Goal: Task Accomplishment & Management: Complete application form

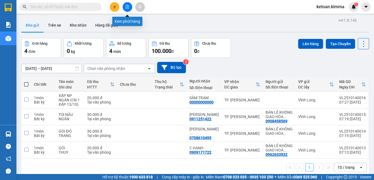
click at [129, 7] on icon "file-add" at bounding box center [127, 7] width 4 height 4
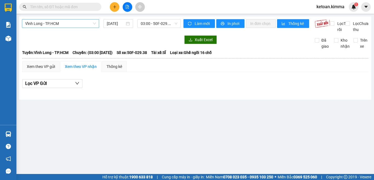
click at [81, 23] on span "Vĩnh Long - TP.HCM" at bounding box center [60, 23] width 71 height 8
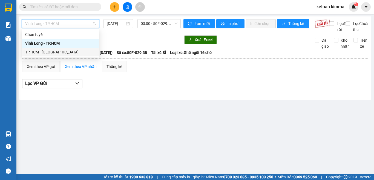
click at [54, 52] on div "TP.HCM - [GEOGRAPHIC_DATA]" at bounding box center [60, 52] width 71 height 6
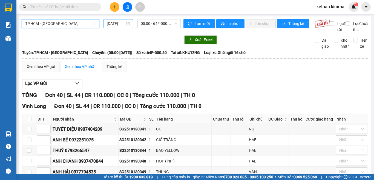
click at [109, 24] on input "14/10/2025" at bounding box center [116, 24] width 18 height 6
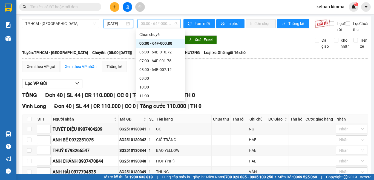
click at [142, 23] on span "05:00 - 64F-000.80" at bounding box center [159, 23] width 37 height 8
click at [151, 24] on span "05:00 - 64F-000.80" at bounding box center [159, 23] width 37 height 8
click at [121, 24] on input "[DATE]" at bounding box center [116, 24] width 18 height 6
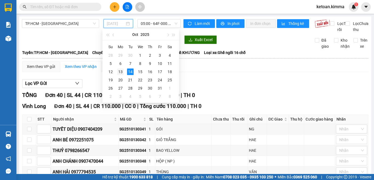
click at [121, 72] on div "13" at bounding box center [120, 71] width 7 height 7
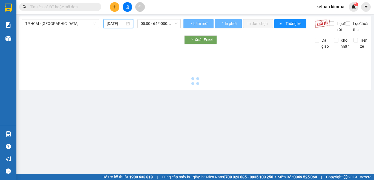
type input "[DATE]"
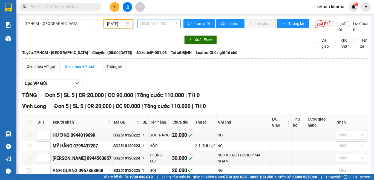
click at [145, 24] on span "05:00 - 64F-001.98" at bounding box center [159, 23] width 37 height 8
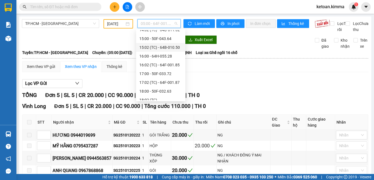
scroll to position [137, 0]
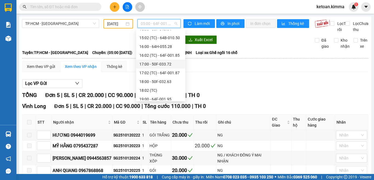
drag, startPoint x: 172, startPoint y: 56, endPoint x: 172, endPoint y: 64, distance: 7.7
click at [172, 64] on div "Chọn chuyến 05:00 - 64F-001.98 06:00 - 64F-001.76 07:00 - 51B-333.45 08:00 - 64…" at bounding box center [160, 2] width 49 height 219
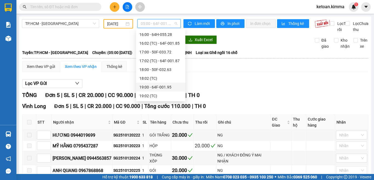
click at [168, 88] on div "19:00 - 64F-001.95" at bounding box center [160, 87] width 43 height 6
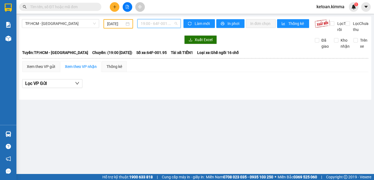
click at [158, 21] on span "19:00 - 64F-001.95" at bounding box center [159, 23] width 37 height 8
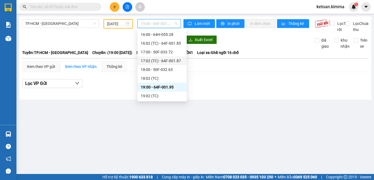
click at [175, 58] on div "17:02 (TC) - 64F-001.87" at bounding box center [162, 61] width 43 height 6
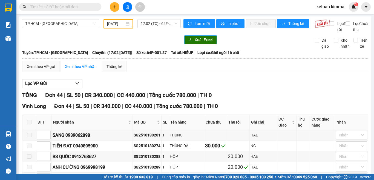
click at [193, 44] on button "Xuất Excel" at bounding box center [200, 39] width 33 height 9
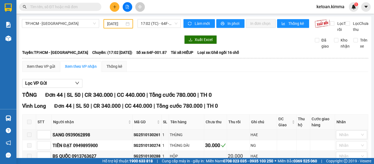
click at [150, 56] on span "Số xe: 64F-001.87" at bounding box center [151, 53] width 30 height 6
copy span "Số xe: 64F-001.87"
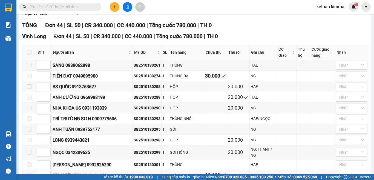
scroll to position [82, 0]
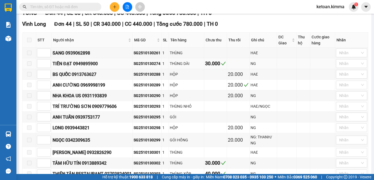
click at [149, 67] on div "SG2510130274" at bounding box center [147, 64] width 27 height 6
click at [148, 67] on div "SG2510130274" at bounding box center [147, 64] width 27 height 6
copy div "SG2510130274"
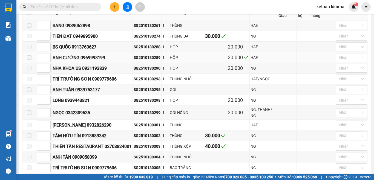
click at [149, 61] on div "SG2510130289" at bounding box center [147, 58] width 27 height 6
copy div "SG2510130289"
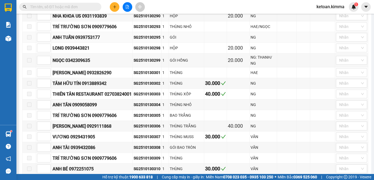
scroll to position [164, 0]
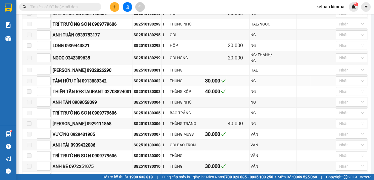
click at [147, 84] on div "SG2510130302" at bounding box center [147, 81] width 27 height 6
copy div "SG2510130302"
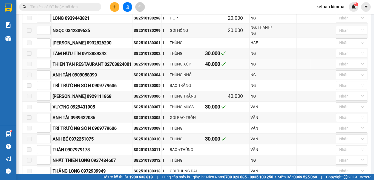
click at [152, 67] on div "SG2510130303" at bounding box center [147, 64] width 27 height 6
copy div "SG2510130303"
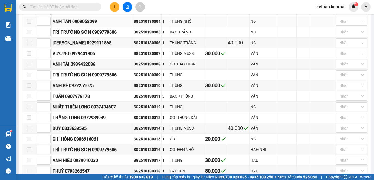
scroll to position [247, 0]
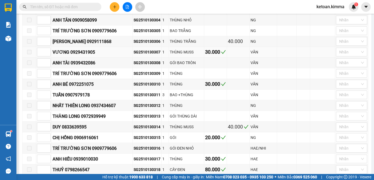
click at [149, 55] on div "SG2510130307" at bounding box center [147, 52] width 27 height 6
copy div "SG2510130307"
click at [147, 87] on div "SG2510130310" at bounding box center [147, 84] width 27 height 6
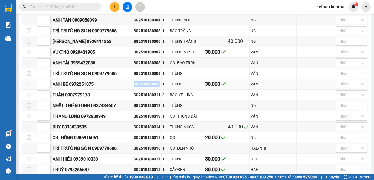
copy div "SG2510130310"
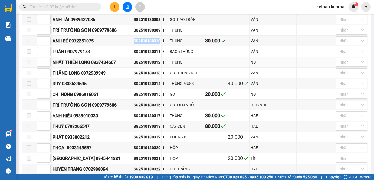
scroll to position [301, 0]
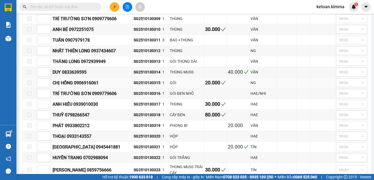
click at [149, 86] on div "SG2510130315" at bounding box center [147, 83] width 27 height 6
copy div "SG2510130315"
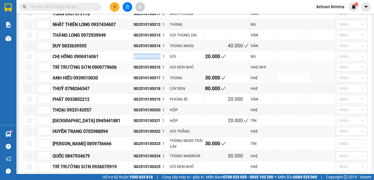
scroll to position [329, 0]
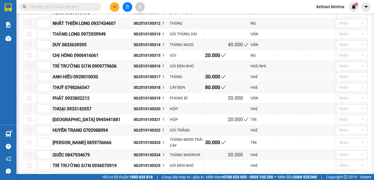
click at [152, 80] on div "SG2510130317" at bounding box center [147, 77] width 27 height 6
copy div "SG2510130317"
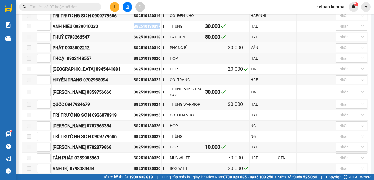
scroll to position [384, 0]
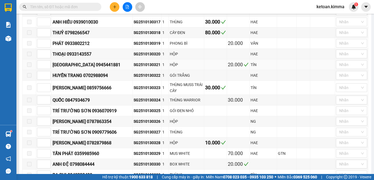
click at [145, 68] on div "SG2510130321" at bounding box center [147, 65] width 27 height 6
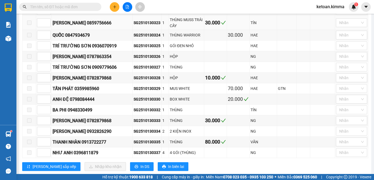
scroll to position [466, 0]
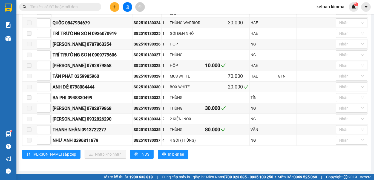
click at [146, 87] on div "SG2510130330" at bounding box center [147, 87] width 27 height 6
copy div "SG2510130330"
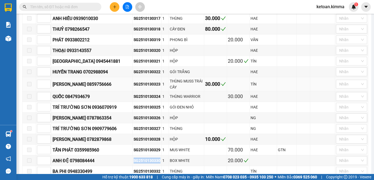
scroll to position [411, 0]
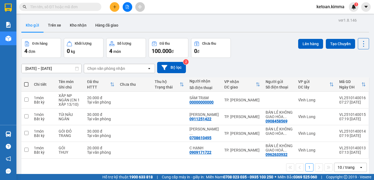
click at [78, 5] on input "text" at bounding box center [62, 7] width 65 height 6
paste input "SG2510130274"
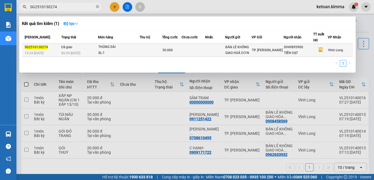
type input "SG2510130274"
click at [93, 47] on td "Đã giao 06:54 - 14/10" at bounding box center [79, 50] width 38 height 13
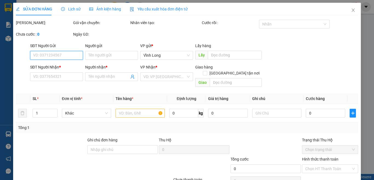
type input "BÁN LẺ KHÔNG GIAO HOÁ ĐƠN"
type input "0949895900"
type input "TIẾN ĐẠT"
type input "30.000"
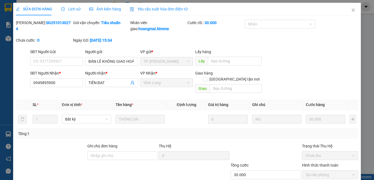
click at [152, 9] on span "Yêu cầu xuất hóa đơn điện tử" at bounding box center [159, 9] width 58 height 4
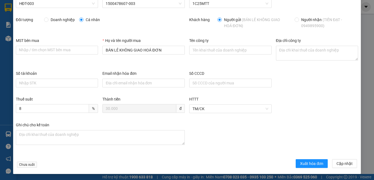
scroll to position [29, 0]
click at [301, 165] on span "Xuất hóa đơn" at bounding box center [311, 163] width 23 height 6
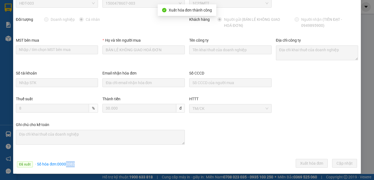
drag, startPoint x: 66, startPoint y: 164, endPoint x: 75, endPoint y: 164, distance: 8.8
click at [75, 164] on div "Đã xuất · Số hóa đơn: 00002082 Xuất hóa đơn Cập nhật" at bounding box center [187, 164] width 345 height 11
copy span "2082"
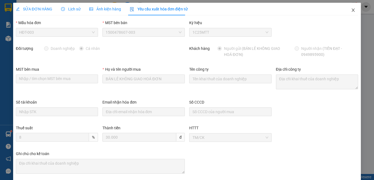
click at [352, 9] on icon "close" at bounding box center [353, 9] width 3 height 3
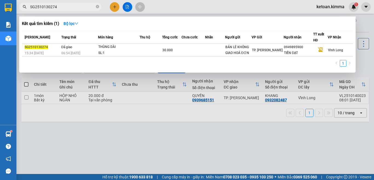
click at [86, 8] on input "SG2510130274" at bounding box center [62, 7] width 65 height 6
paste input "89"
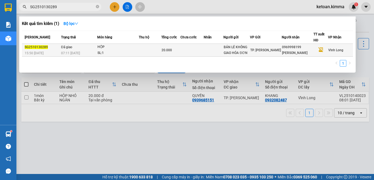
type input "SG2510130289"
click at [91, 52] on div "07:11 - 14/10" at bounding box center [79, 53] width 36 height 6
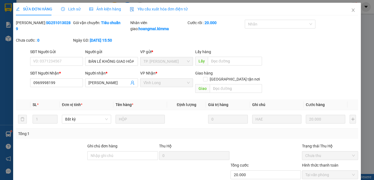
type input "BÁN LẺ KHÔNG GIAO HÓA ĐƠN"
type input "0969998199"
type input "ANH CƯỜNG"
type input "20.000"
click at [148, 8] on span "Yêu cầu xuất hóa đơn điện tử" at bounding box center [159, 9] width 58 height 4
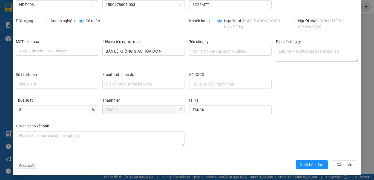
scroll to position [29, 0]
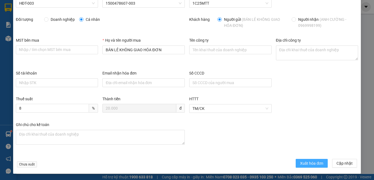
click at [301, 165] on span "Xuất hóa đơn" at bounding box center [311, 163] width 23 height 6
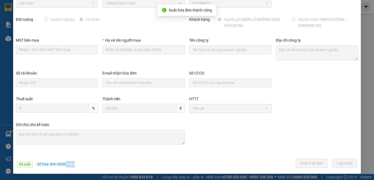
drag, startPoint x: 66, startPoint y: 162, endPoint x: 76, endPoint y: 163, distance: 9.6
click at [76, 163] on div "Đã xuất · Số hóa đơn: 00002083 Xuất hóa đơn Cập nhật" at bounding box center [187, 164] width 345 height 11
copy span "2083"
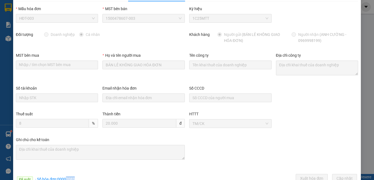
scroll to position [0, 0]
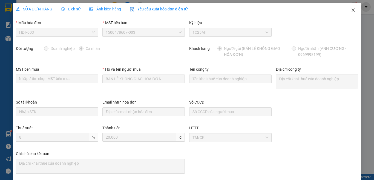
click at [351, 10] on icon "close" at bounding box center [353, 10] width 4 height 4
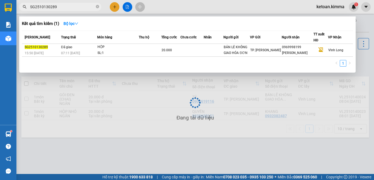
click at [72, 8] on input "SG2510130289" at bounding box center [62, 7] width 65 height 6
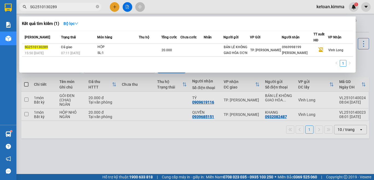
click at [72, 8] on input "SG2510130289" at bounding box center [62, 7] width 65 height 6
paste input "302"
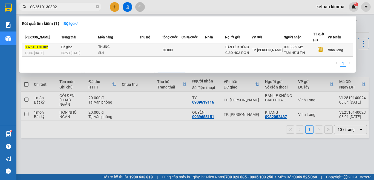
type input "SG2510130302"
click at [79, 51] on span "06:53 - 14/10" at bounding box center [70, 53] width 19 height 4
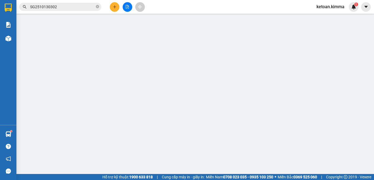
type input "BÁN LẺ KHÔNG GIAO HÓA ĐƠN"
type input "0913889342"
type input "TÂM HỮU TÍN"
type input "30.000"
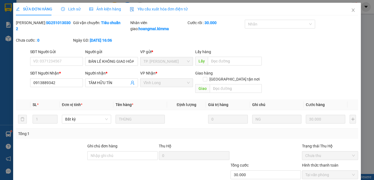
click at [146, 10] on span "Yêu cầu xuất hóa đơn điện tử" at bounding box center [159, 9] width 58 height 4
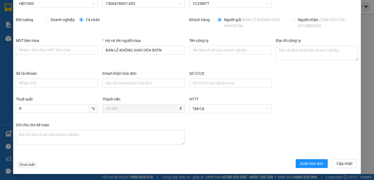
scroll to position [29, 0]
click at [300, 164] on span "Xuất hóa đơn" at bounding box center [311, 163] width 23 height 6
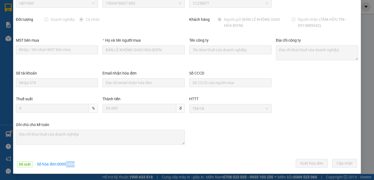
drag, startPoint x: 65, startPoint y: 164, endPoint x: 76, endPoint y: 166, distance: 11.7
click at [76, 166] on div "Đã xuất · Số hóa đơn: 00002084 Xuất hóa đơn Cập nhật" at bounding box center [187, 164] width 345 height 11
copy span "2084"
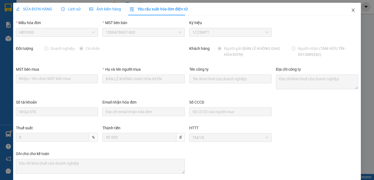
click at [352, 10] on icon "close" at bounding box center [353, 9] width 3 height 3
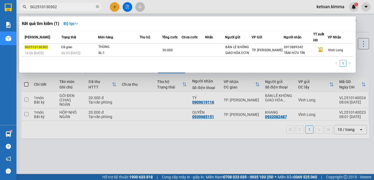
click at [69, 6] on input "SG2510130302" at bounding box center [62, 7] width 65 height 6
paste input "3"
click at [83, 5] on input "SG2510130303" at bounding box center [62, 7] width 65 height 6
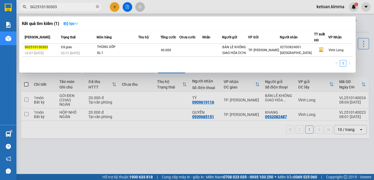
paste input "7"
click at [86, 8] on input "SG2510130307" at bounding box center [62, 7] width 65 height 6
paste input "10"
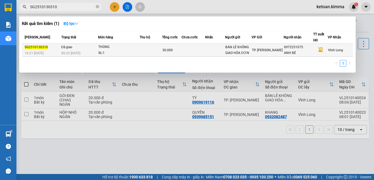
type input "SG2510130310"
click at [99, 52] on div "SL: 1" at bounding box center [118, 53] width 41 height 6
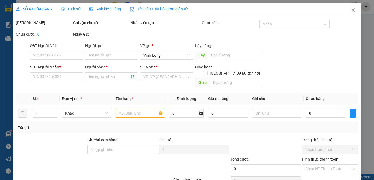
type input "BÁN LẺ KHÔNG GIAO HÓA ĐƠN"
type input "0972251075"
type input "ANH BÉ"
type input "30.000"
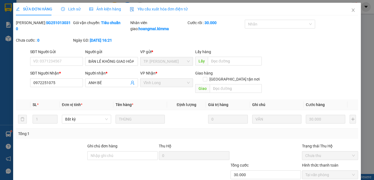
click at [157, 7] on span "Yêu cầu xuất hóa đơn điện tử" at bounding box center [159, 9] width 58 height 4
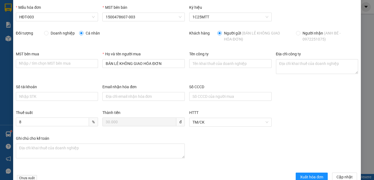
scroll to position [29, 0]
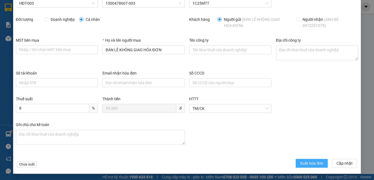
click at [300, 164] on span "Xuất hóa đơn" at bounding box center [311, 163] width 23 height 6
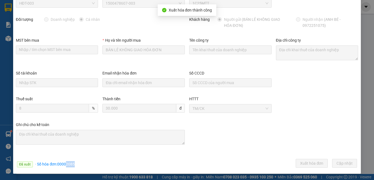
drag, startPoint x: 66, startPoint y: 162, endPoint x: 75, endPoint y: 163, distance: 8.8
click at [81, 163] on div "Đã xuất · Số hóa đơn: 00002085 Xuất hóa đơn Cập nhật" at bounding box center [187, 164] width 345 height 11
copy span "2085"
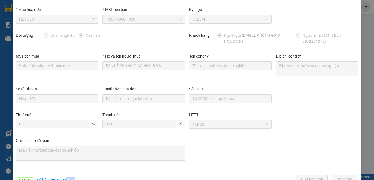
scroll to position [0, 0]
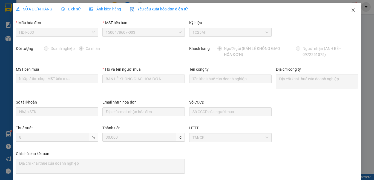
click at [351, 10] on icon "close" at bounding box center [353, 10] width 4 height 4
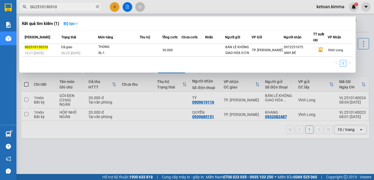
click at [64, 7] on input "SG2510130310" at bounding box center [62, 7] width 65 height 6
paste input "5"
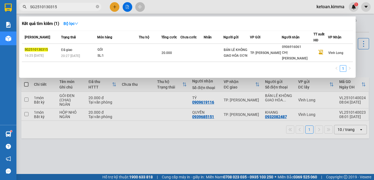
click at [74, 7] on input "SG2510130315" at bounding box center [62, 7] width 65 height 6
paste input "7"
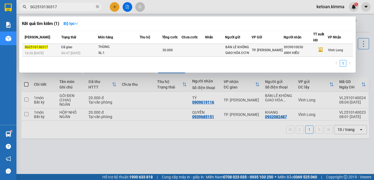
type input "SG2510130317"
click at [98, 50] on td "Đã giao 06:47 - 14/10" at bounding box center [79, 50] width 38 height 13
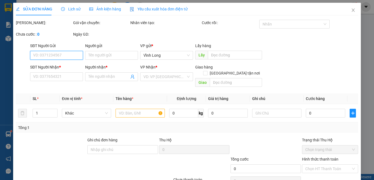
type input "BÁN LẺ KHÔNG GIAO HÓA ĐƠN"
type input "0939010030"
type input "ANH HIẾU"
type input "30.000"
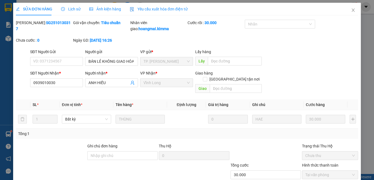
click at [148, 7] on span "Yêu cầu xuất hóa đơn điện tử" at bounding box center [159, 9] width 58 height 4
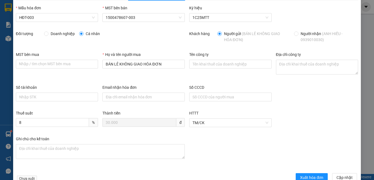
scroll to position [29, 0]
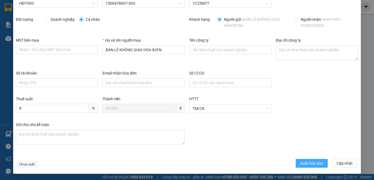
click at [308, 160] on button "Xuất hóa đơn" at bounding box center [312, 163] width 32 height 9
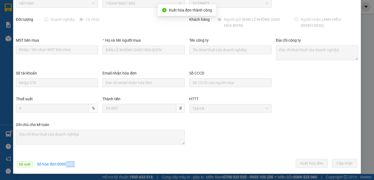
drag, startPoint x: 65, startPoint y: 164, endPoint x: 81, endPoint y: 164, distance: 15.3
click at [81, 164] on div "Đã xuất · Số hóa đơn: 00002087 Xuất hóa đơn Cập nhật" at bounding box center [187, 164] width 345 height 11
copy span "2087"
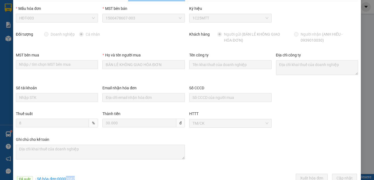
scroll to position [0, 0]
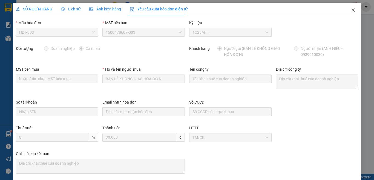
click at [352, 12] on icon "close" at bounding box center [353, 9] width 3 height 3
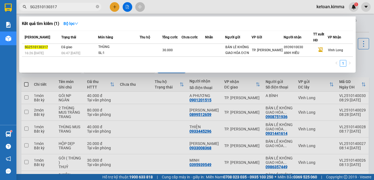
click at [74, 5] on input "SG2510130317" at bounding box center [62, 7] width 65 height 6
paste input "30"
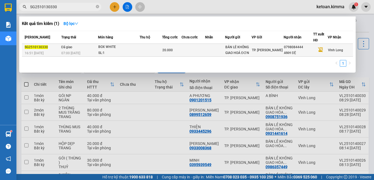
type input "SG2510130330"
click at [84, 52] on div "07:00 - 14/10" at bounding box center [79, 53] width 36 height 6
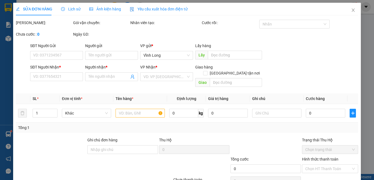
type input "BÁN LẺ KHÔNG GIAO HOÁ ĐƠN"
type input "0798084444"
type input "ANH ĐỆ"
type input "20.000"
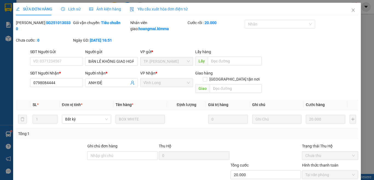
click at [149, 6] on div "Yêu cầu xuất hóa đơn điện tử" at bounding box center [159, 9] width 58 height 13
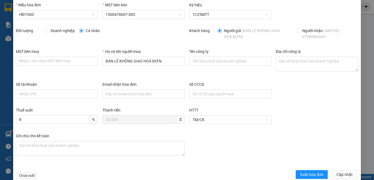
scroll to position [29, 0]
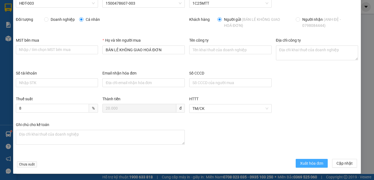
click at [300, 163] on span "Xuất hóa đơn" at bounding box center [311, 163] width 23 height 6
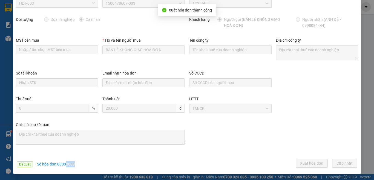
drag, startPoint x: 66, startPoint y: 166, endPoint x: 76, endPoint y: 166, distance: 9.9
click at [81, 166] on div "Đã xuất · Số hóa đơn: 00002088 Xuất hóa đơn Cập nhật" at bounding box center [187, 164] width 345 height 11
copy span "2088"
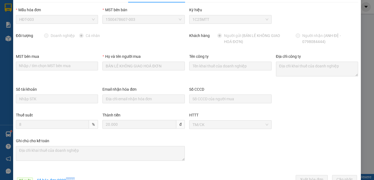
scroll to position [0, 0]
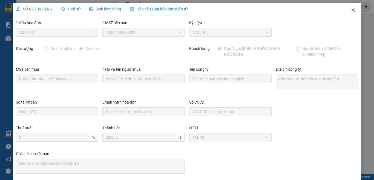
click at [351, 11] on icon "close" at bounding box center [353, 10] width 4 height 4
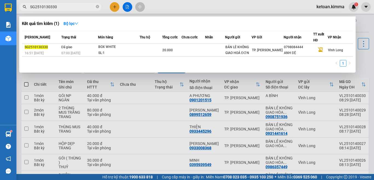
click at [81, 7] on input "SG2510130330" at bounding box center [62, 7] width 65 height 6
paste input "299"
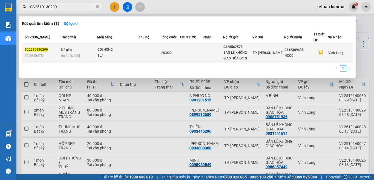
type input "SG2510130299"
click at [89, 53] on div "08:30 - 14/10" at bounding box center [79, 56] width 36 height 6
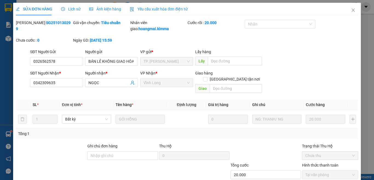
type input "0326562578"
type input "BÁN LẺ KHÔNG GIAO HÓA ĐƠN"
type input "0342309635"
type input "NGỌC"
type input "20.000"
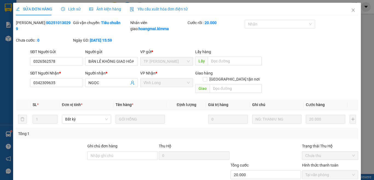
click at [164, 9] on span "Yêu cầu xuất hóa đơn điện tử" at bounding box center [159, 9] width 58 height 4
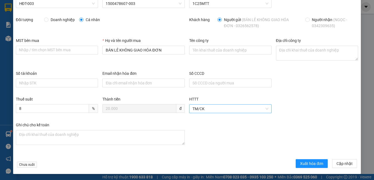
scroll to position [29, 0]
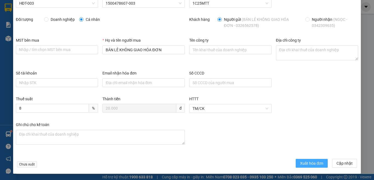
click at [300, 166] on span "Xuất hóa đơn" at bounding box center [311, 163] width 23 height 6
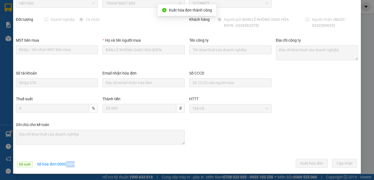
drag, startPoint x: 66, startPoint y: 165, endPoint x: 77, endPoint y: 163, distance: 11.4
click at [80, 164] on div "Đã xuất · Số hóa đơn: 00002089 Xuất hóa đơn Cập nhật" at bounding box center [187, 164] width 345 height 11
copy span "2089"
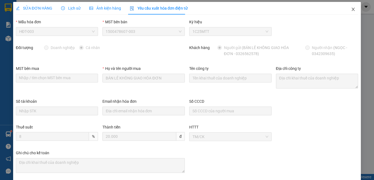
scroll to position [0, 0]
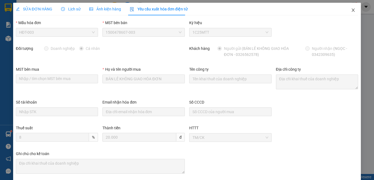
click at [351, 9] on icon "close" at bounding box center [353, 10] width 4 height 4
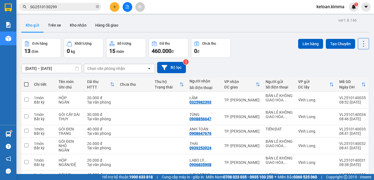
click at [87, 10] on input "SG2510130299" at bounding box center [62, 7] width 65 height 6
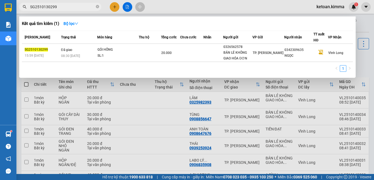
click at [87, 10] on input "SG2510130299" at bounding box center [62, 7] width 65 height 6
paste input "324"
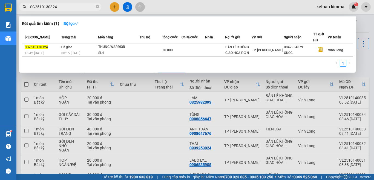
type input "SG2510130324"
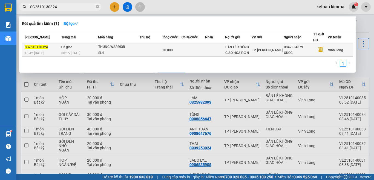
click at [113, 47] on div "THÙNG WARRIOR" at bounding box center [118, 47] width 41 height 6
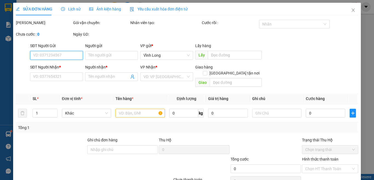
type input "BÁN LẺ KHÔNG GIAO HOÁ ĐƠN"
type input "0847934679"
type input "QUỐC"
type input "30.000"
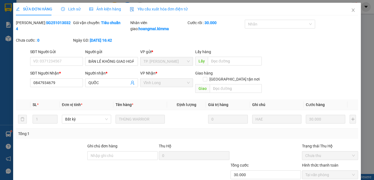
click at [157, 10] on span "Yêu cầu xuất hóa đơn điện tử" at bounding box center [159, 9] width 58 height 4
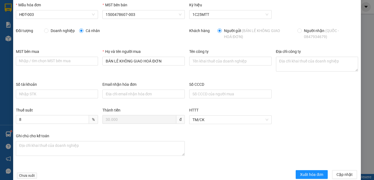
scroll to position [27, 0]
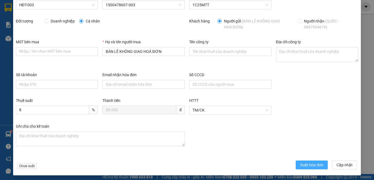
click at [304, 164] on span "Xuất hóa đơn" at bounding box center [311, 165] width 23 height 6
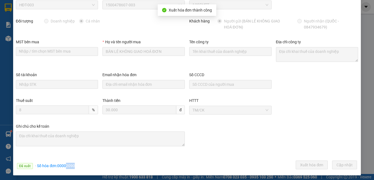
drag, startPoint x: 65, startPoint y: 165, endPoint x: 79, endPoint y: 166, distance: 14.3
click at [79, 166] on div "Đã xuất · Số hóa đơn: 00002090 Xuất hóa đơn Cập nhật" at bounding box center [187, 166] width 345 height 11
copy span "2090"
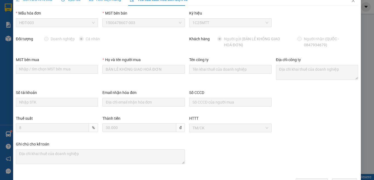
scroll to position [0, 0]
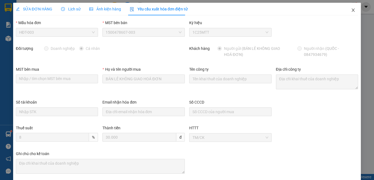
click at [351, 12] on icon "close" at bounding box center [353, 10] width 4 height 4
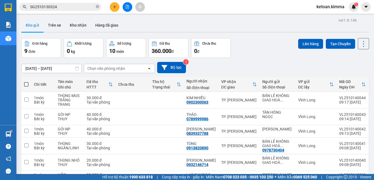
click at [272, 45] on div "Đơn hàng 9 đơn Khối lượng 0 kg Số lượng 10 món Đã thu 360.000 đ Chưa thu 0 đ Lê…" at bounding box center [195, 48] width 348 height 20
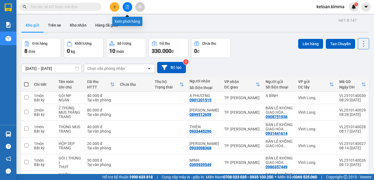
click at [129, 7] on icon "file-add" at bounding box center [127, 7] width 4 height 4
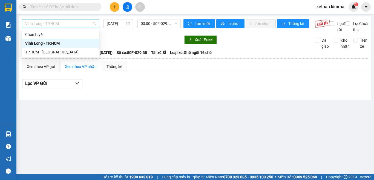
click at [74, 27] on span "Vĩnh Long - TP.HCM" at bounding box center [60, 23] width 71 height 8
click at [51, 53] on div "TP.HCM - [GEOGRAPHIC_DATA]" at bounding box center [60, 52] width 71 height 6
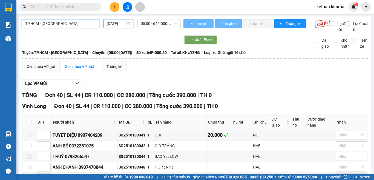
click at [116, 26] on input "[DATE]" at bounding box center [116, 24] width 18 height 6
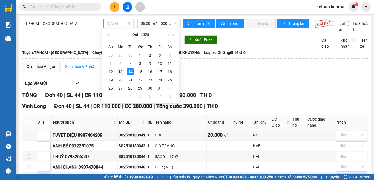
click at [121, 72] on div "13" at bounding box center [120, 71] width 7 height 7
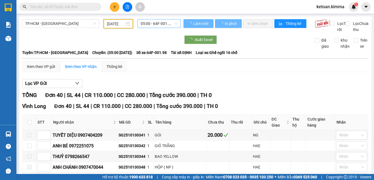
type input "[DATE]"
click at [151, 22] on span "05:00 - 64F-001.98" at bounding box center [159, 23] width 37 height 8
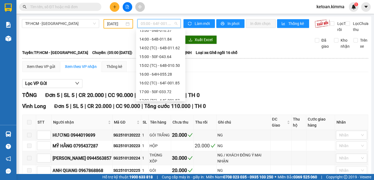
scroll to position [149, 0]
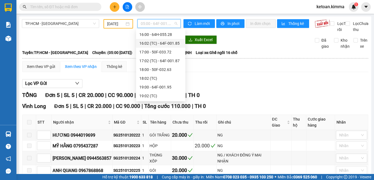
click at [173, 44] on div "16:02 (TC) - 64F-001.85" at bounding box center [160, 43] width 43 height 6
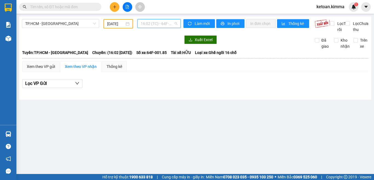
click at [154, 24] on span "16:02 (TC) - 64F-001.85" at bounding box center [159, 23] width 37 height 8
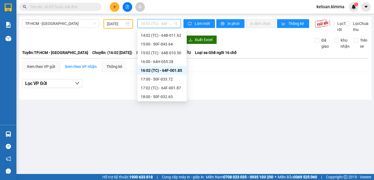
scroll to position [122, 0]
click at [170, 59] on div "16:00 - 64H-055.28" at bounding box center [162, 62] width 43 height 6
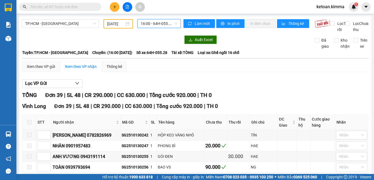
click at [159, 24] on span "16:00 - 64H-055.28" at bounding box center [159, 23] width 37 height 8
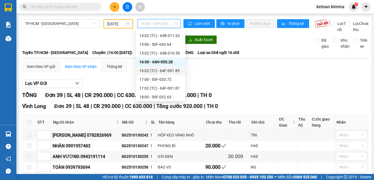
click at [170, 70] on div "16:02 (TC) - 64F-001.85" at bounding box center [160, 71] width 43 height 6
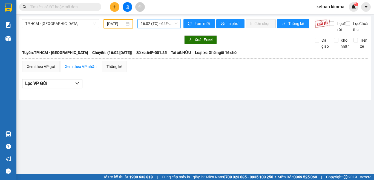
click at [155, 24] on span "16:02 (TC) - 64F-001.85" at bounding box center [159, 23] width 37 height 8
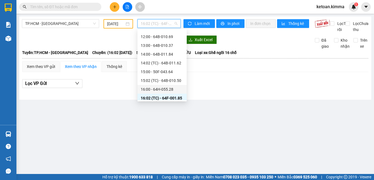
scroll to position [149, 0]
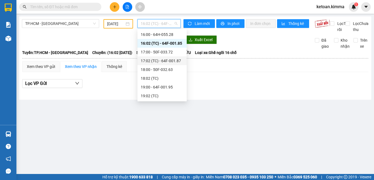
click at [165, 61] on div "17:02 (TC) - 64F-001.87" at bounding box center [162, 61] width 43 height 6
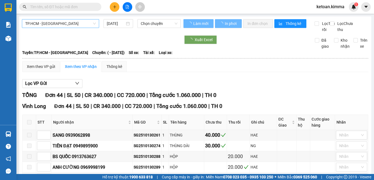
type input "[DATE]"
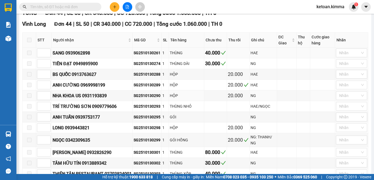
scroll to position [137, 0]
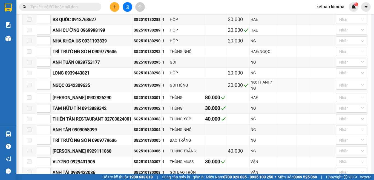
click at [147, 88] on div "SG2510130299" at bounding box center [147, 85] width 27 height 6
copy div "SG2510130299"
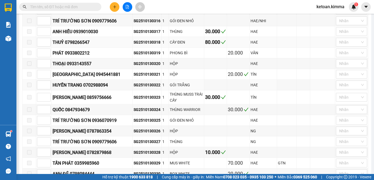
scroll to position [384, 0]
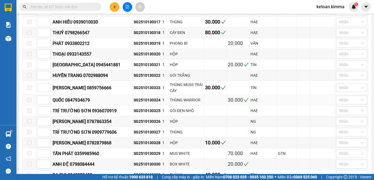
click at [151, 103] on div "SG2510130324" at bounding box center [147, 100] width 27 height 6
copy div "SG2510130324"
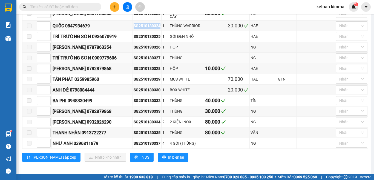
scroll to position [466, 0]
